Goal: Navigation & Orientation: Find specific page/section

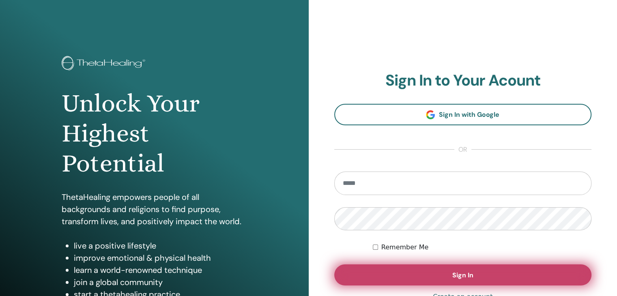
type input "**********"
click at [448, 271] on button "Sign In" at bounding box center [463, 275] width 258 height 21
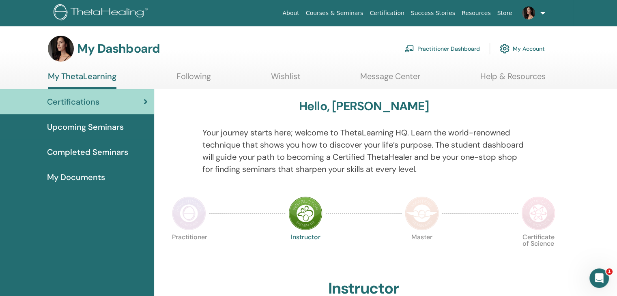
click at [103, 131] on span "Upcoming Seminars" at bounding box center [85, 127] width 77 height 12
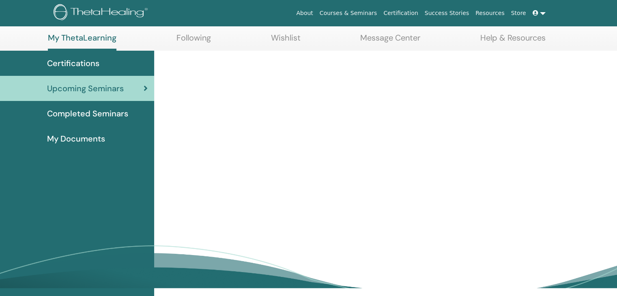
scroll to position [41, 0]
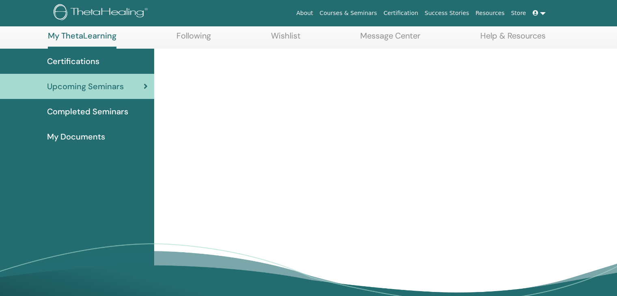
click at [73, 110] on span "Completed Seminars" at bounding box center [87, 111] width 81 height 12
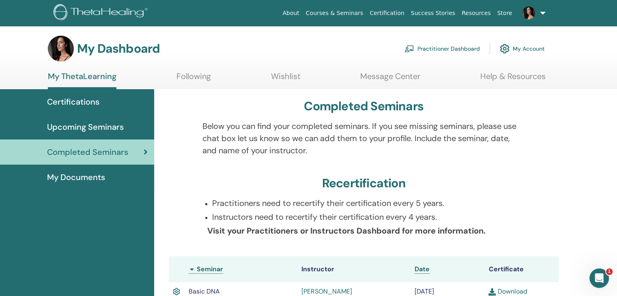
click at [191, 79] on link "Following" at bounding box center [193, 79] width 34 height 16
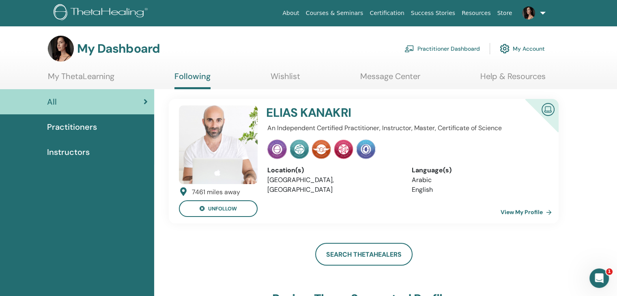
click at [79, 149] on span "Instructors" at bounding box center [68, 152] width 43 height 12
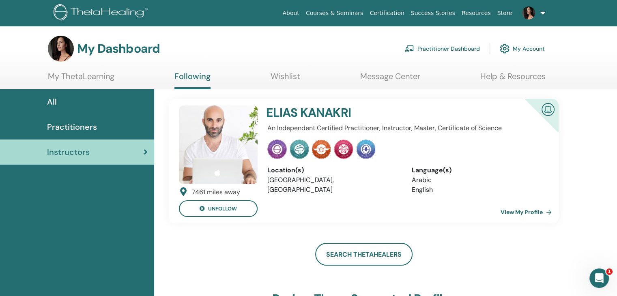
click at [366, 14] on link "Courses & Seminars" at bounding box center [335, 13] width 64 height 15
